Goal: Transaction & Acquisition: Obtain resource

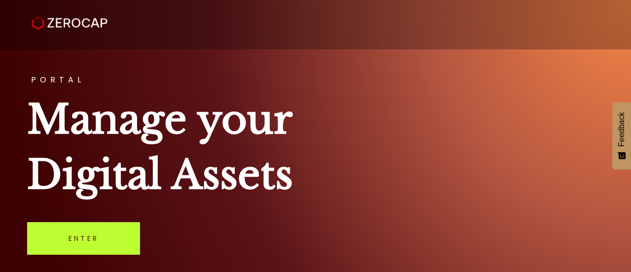
click at [108, 241] on link "Enter" at bounding box center [83, 238] width 113 height 33
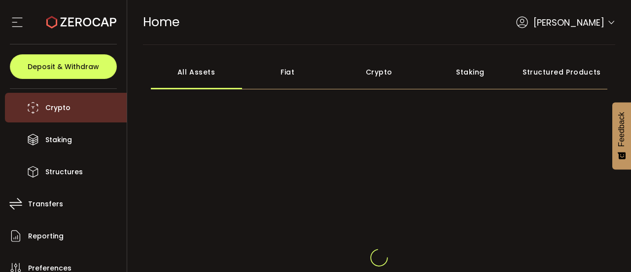
scroll to position [148, 0]
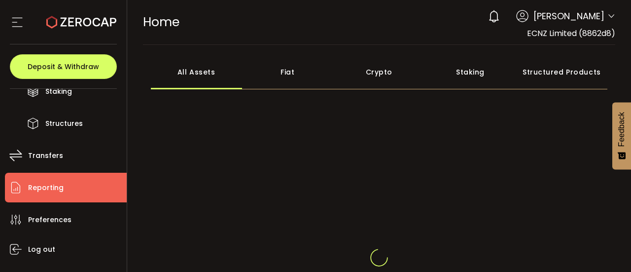
click at [51, 187] on span "Reporting" at bounding box center [46, 188] width 36 height 14
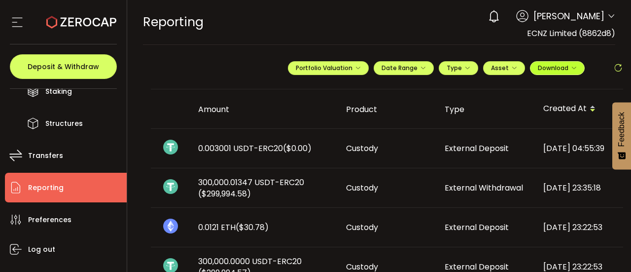
click at [566, 65] on span "Download" at bounding box center [557, 68] width 39 height 8
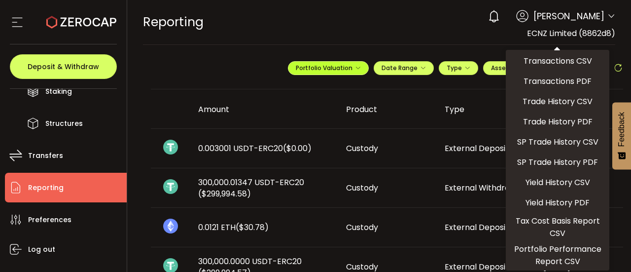
click at [355, 65] on icon "button" at bounding box center [358, 68] width 6 height 6
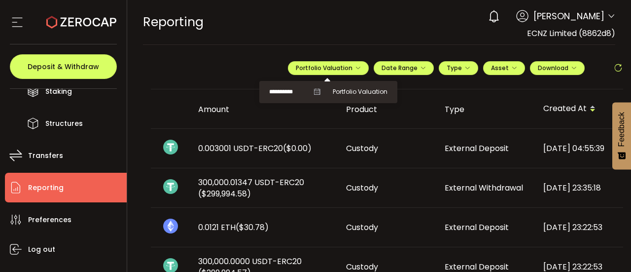
click at [315, 90] on icon at bounding box center [317, 91] width 7 height 7
click at [340, 90] on span "Portfolio Valuation" at bounding box center [360, 91] width 55 height 9
click at [315, 89] on icon at bounding box center [317, 91] width 7 height 7
click at [340, 93] on span "Portfolio Valuation" at bounding box center [360, 91] width 55 height 9
click at [572, 69] on icon "button" at bounding box center [574, 68] width 6 height 6
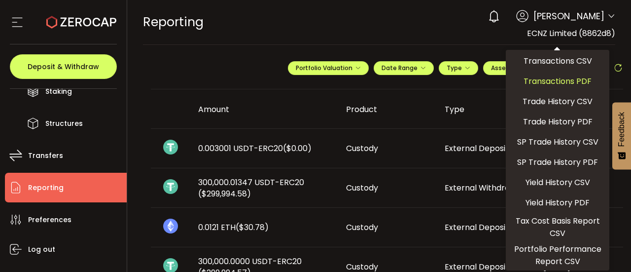
click at [524, 82] on span "Transactions PDF" at bounding box center [558, 81] width 68 height 12
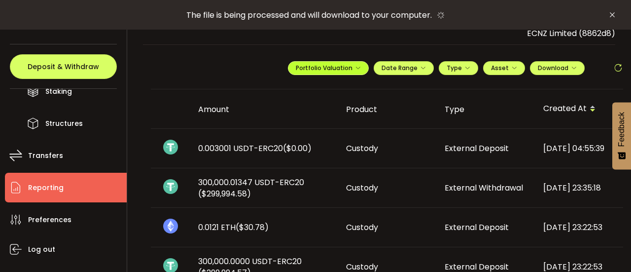
click at [357, 66] on icon "button" at bounding box center [358, 68] width 6 height 6
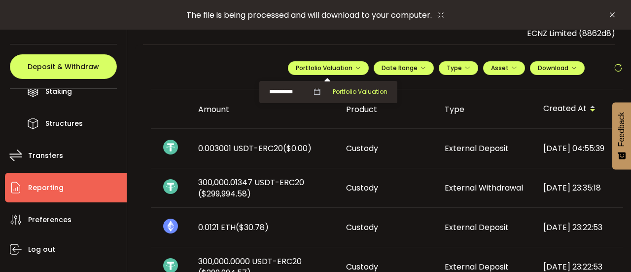
click at [348, 91] on span "Portfolio Valuation" at bounding box center [360, 91] width 55 height 9
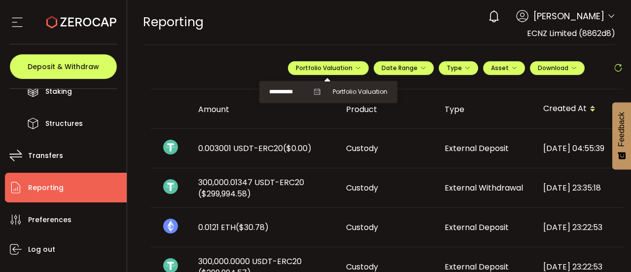
click at [612, 16] on icon at bounding box center [612, 16] width 8 height 8
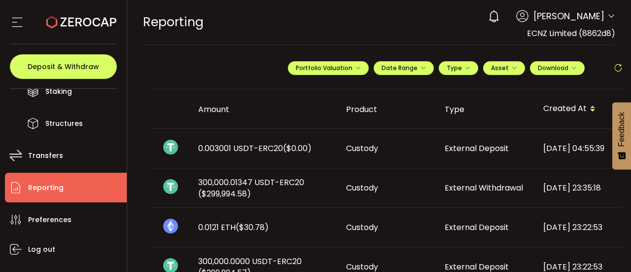
click at [606, 10] on div "0 Christine Grainger" at bounding box center [549, 16] width 132 height 22
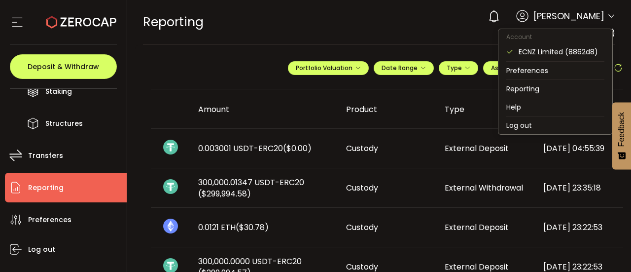
click at [608, 15] on icon at bounding box center [612, 16] width 8 height 8
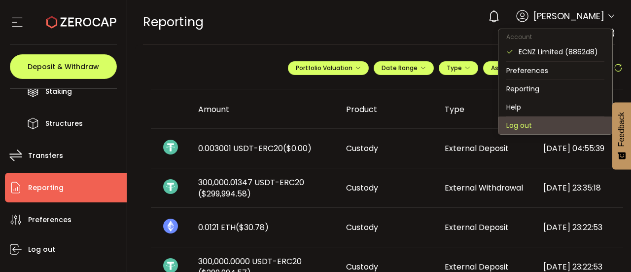
click at [548, 125] on li "Log out" at bounding box center [556, 125] width 114 height 18
